Goal: Transaction & Acquisition: Download file/media

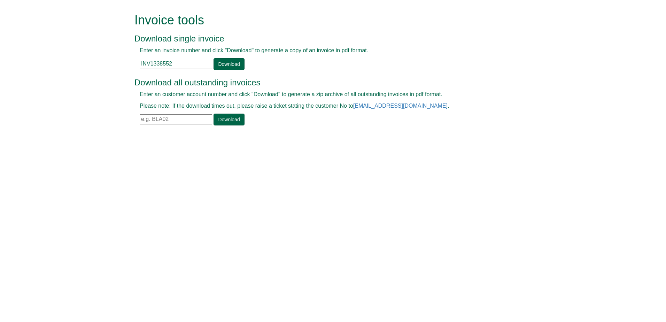
drag, startPoint x: 180, startPoint y: 64, endPoint x: 120, endPoint y: 65, distance: 59.9
click at [99, 62] on form "Invoice tools Download single invoice Enter an invoice number and click "Downlo…" at bounding box center [333, 70] width 666 height 140
paste input "408229"
click at [221, 61] on link "Download" at bounding box center [228, 64] width 31 height 12
drag, startPoint x: 184, startPoint y: 65, endPoint x: 121, endPoint y: 65, distance: 62.3
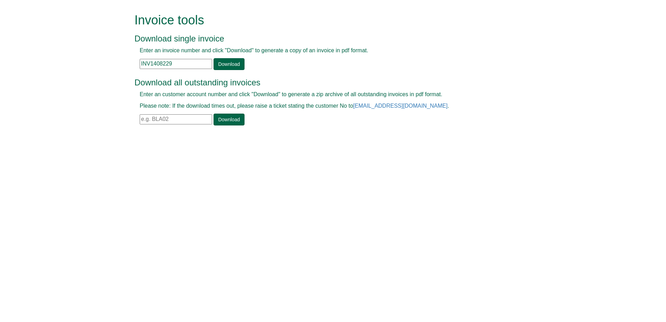
click at [121, 65] on form "Invoice tools Download single invoice Enter an invoice number and click "Downlo…" at bounding box center [333, 70] width 666 height 140
paste input "162"
click at [220, 65] on link "Download" at bounding box center [228, 64] width 31 height 12
drag, startPoint x: 180, startPoint y: 58, endPoint x: 136, endPoint y: 63, distance: 43.8
click at [136, 63] on div "Enter an invoice number and click "Download" to generate a copy of an invoice i…" at bounding box center [324, 58] width 381 height 23
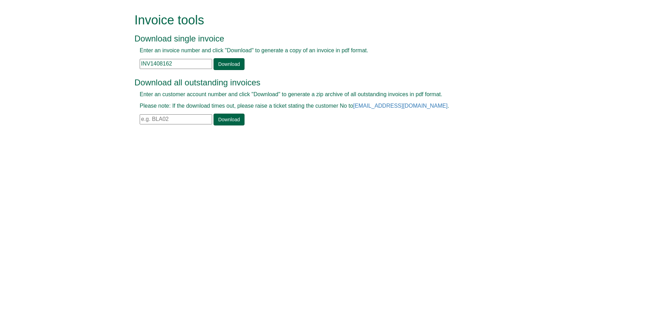
drag, startPoint x: 135, startPoint y: 69, endPoint x: 124, endPoint y: 72, distance: 12.0
click at [122, 70] on form "Invoice tools Download single invoice Enter an invoice number and click "Downlo…" at bounding box center [333, 70] width 666 height 140
drag, startPoint x: 174, startPoint y: 66, endPoint x: 114, endPoint y: 64, distance: 59.5
click at [114, 64] on form "Invoice tools Download single invoice Enter an invoice number and click "Downlo…" at bounding box center [333, 70] width 666 height 140
paste input "3"
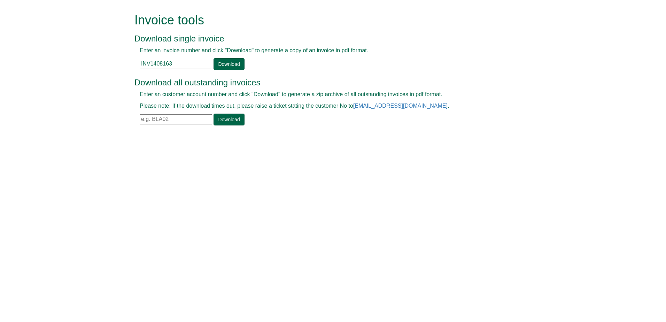
click at [245, 64] on div "Enter an invoice number and click "Download" to generate a copy of an invoice i…" at bounding box center [324, 58] width 381 height 23
click at [220, 64] on link "Download" at bounding box center [228, 64] width 31 height 12
drag, startPoint x: 183, startPoint y: 65, endPoint x: 124, endPoint y: 70, distance: 59.4
click at [106, 69] on form "Invoice tools Download single invoice Enter an invoice number and click "Downlo…" at bounding box center [333, 70] width 666 height 140
paste input "232"
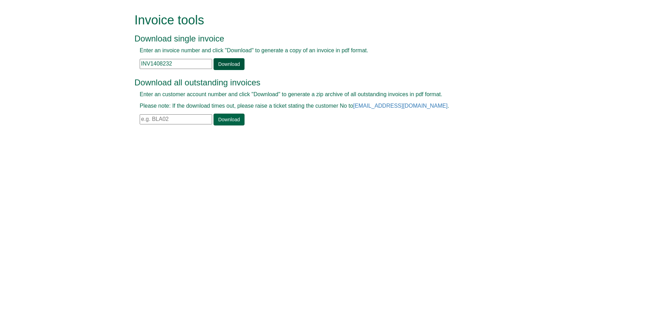
type input "INV1408232"
click at [222, 64] on link "Download" at bounding box center [228, 64] width 31 height 12
